Goal: Entertainment & Leisure: Consume media (video, audio)

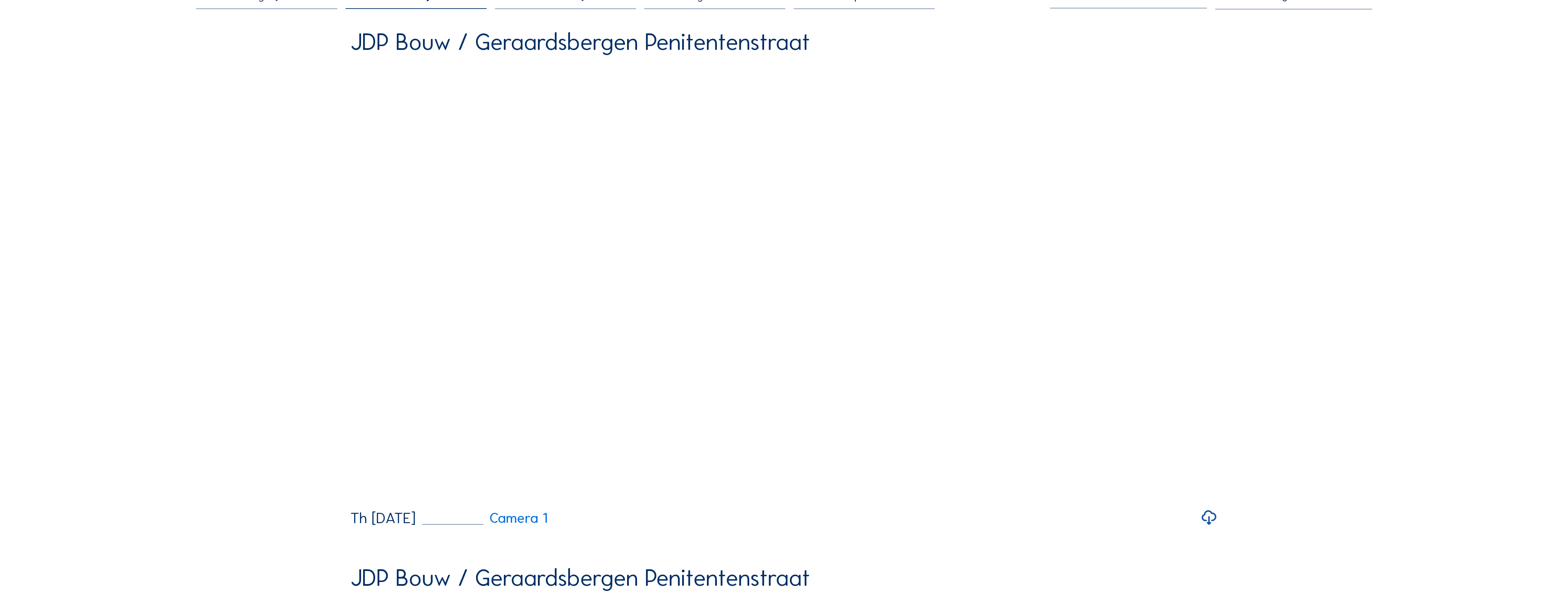
scroll to position [138, 0]
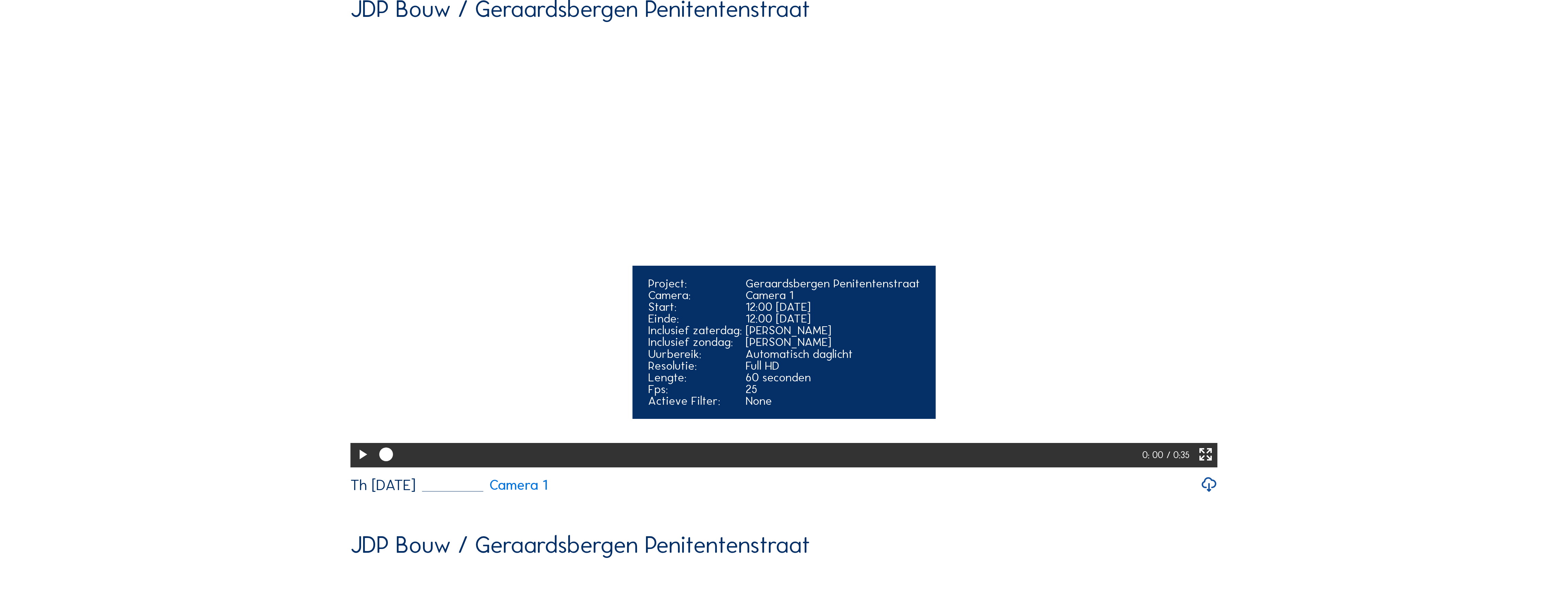
click at [825, 262] on video "Your browser does not support the video tag." at bounding box center [784, 248] width 867 height 433
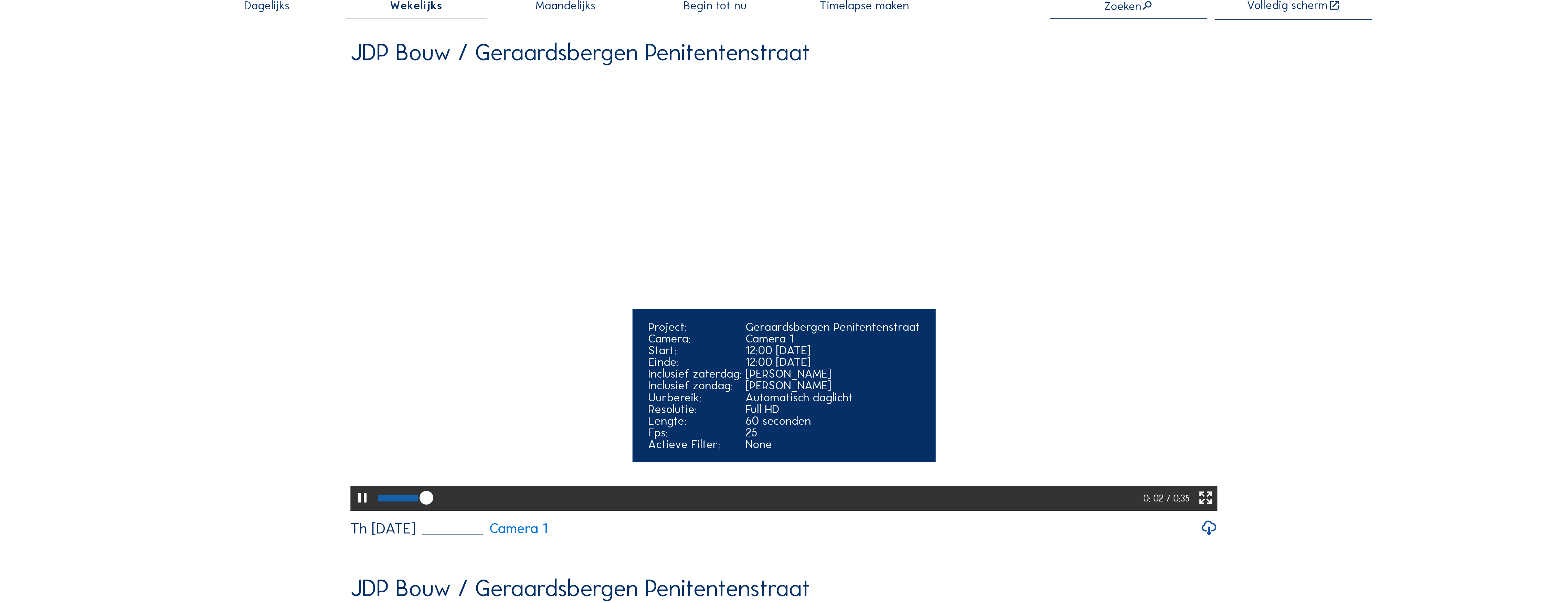
scroll to position [0, 0]
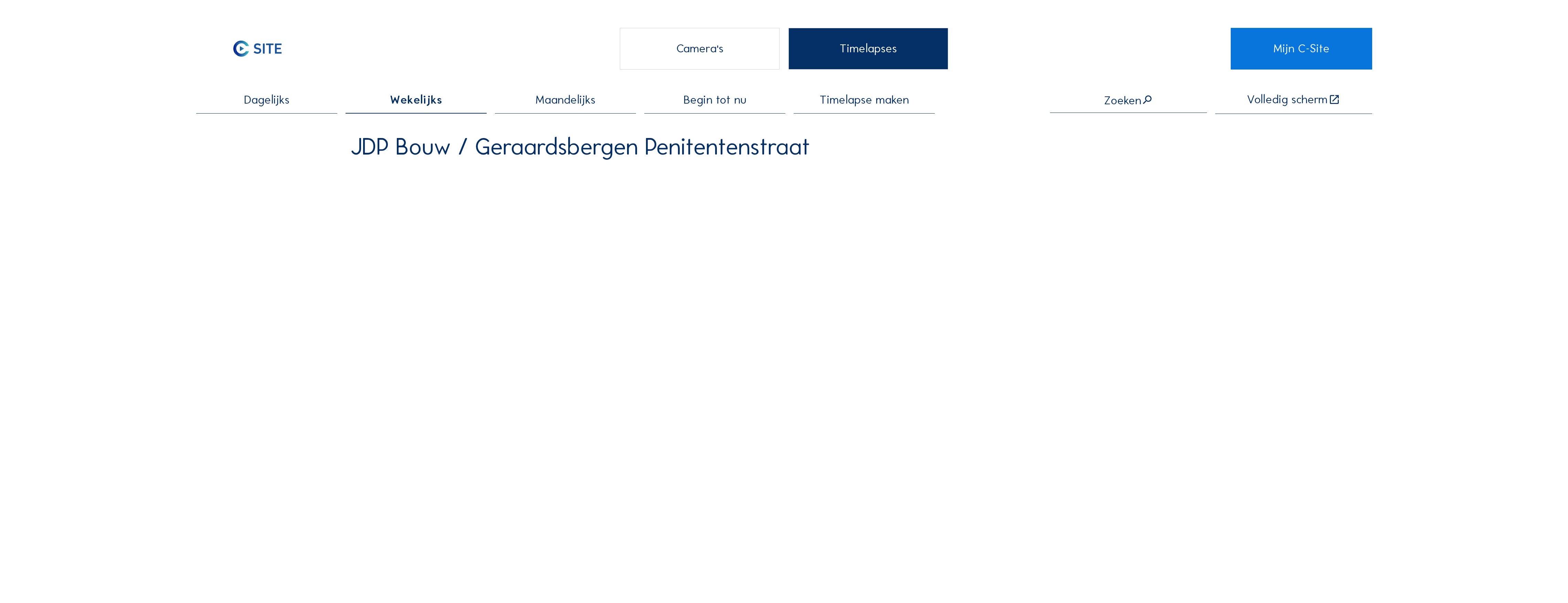
click at [278, 101] on span "Dagelijks" at bounding box center [267, 99] width 46 height 12
click at [699, 55] on div "Camera's" at bounding box center [699, 49] width 160 height 41
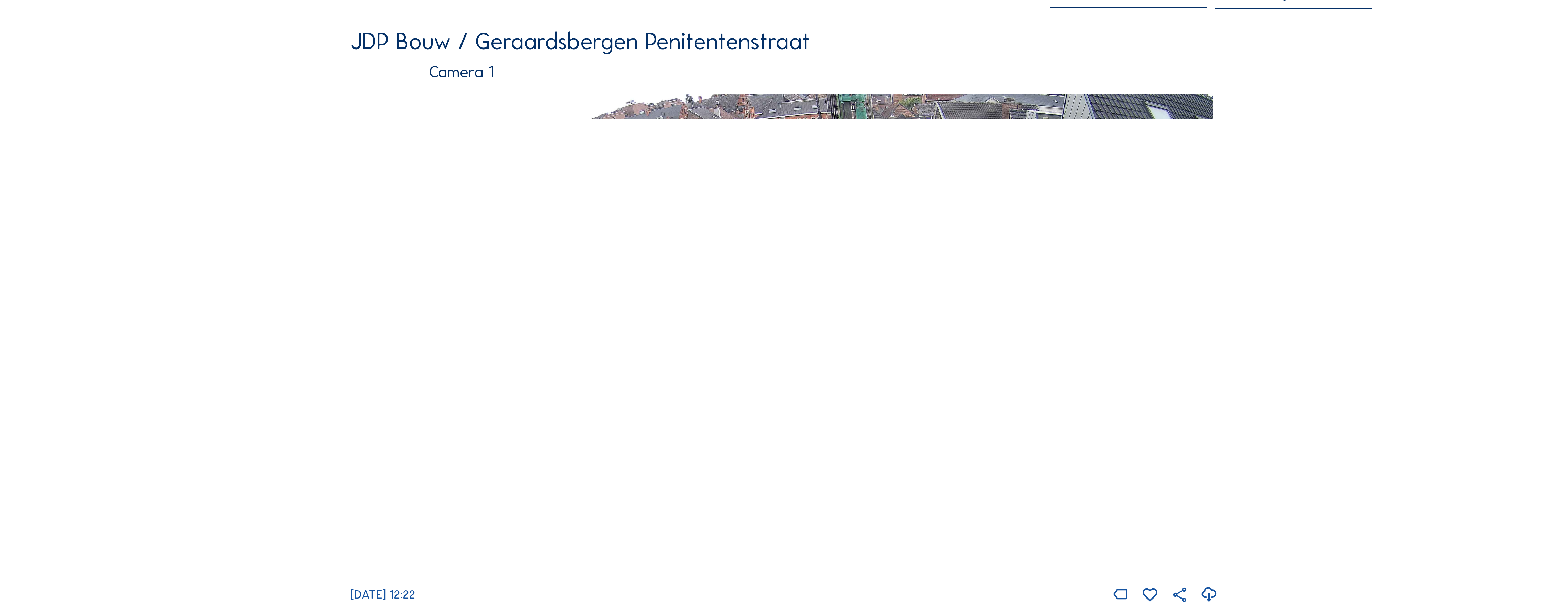
scroll to position [91, 0]
